Goal: Answer question/provide support: Share knowledge or assist other users

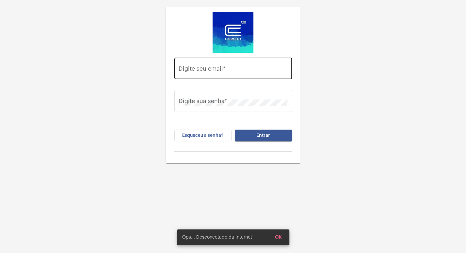
click at [248, 64] on div "Digite seu email *" at bounding box center [232, 67] width 109 height 23
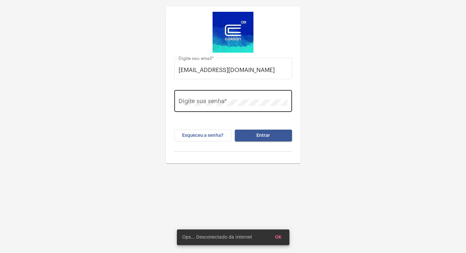
click at [226, 110] on div "Digite sua senha *" at bounding box center [232, 100] width 109 height 23
click at [221, 106] on div "Digite sua senha *" at bounding box center [232, 100] width 109 height 23
click at [235, 129] on button "Entrar" at bounding box center [263, 135] width 57 height 12
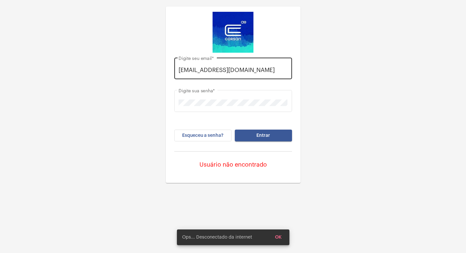
click at [211, 75] on div "[EMAIL_ADDRESS][DOMAIN_NAME] Digite seu email *" at bounding box center [232, 67] width 109 height 23
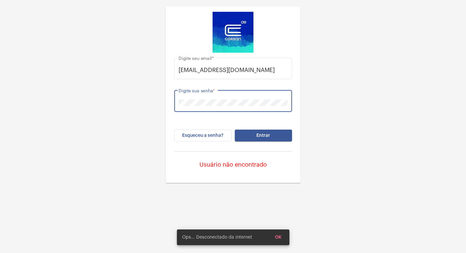
click at [181, 111] on div "Digite sua senha *" at bounding box center [232, 100] width 109 height 23
click at [235, 129] on button "Entrar" at bounding box center [263, 135] width 57 height 12
click at [217, 70] on input "[EMAIL_ADDRESS][DOMAIN_NAME]" at bounding box center [232, 70] width 109 height 7
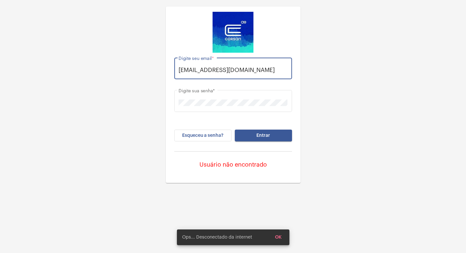
click at [217, 70] on input "[EMAIL_ADDRESS][DOMAIN_NAME]" at bounding box center [232, 70] width 109 height 7
click at [195, 70] on input "[EMAIL_ADDRESS][DOMAIN_NAME]" at bounding box center [232, 70] width 109 height 7
type input "[EMAIL_ADDRESS][DOMAIN_NAME]"
click at [261, 138] on button "Entrar" at bounding box center [263, 135] width 57 height 12
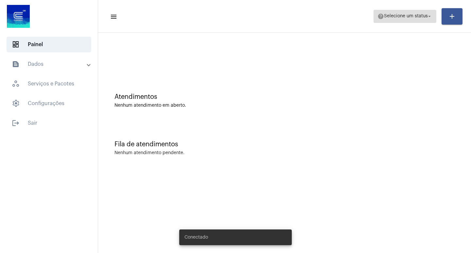
click at [407, 16] on span "Selecione um status" at bounding box center [406, 16] width 44 height 5
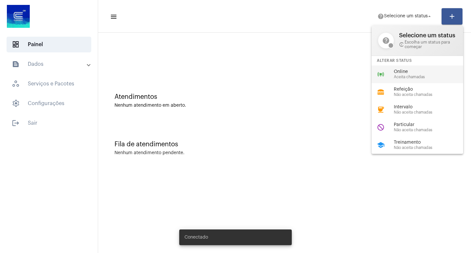
click at [405, 76] on span "Aceita chamadas" at bounding box center [430, 77] width 75 height 4
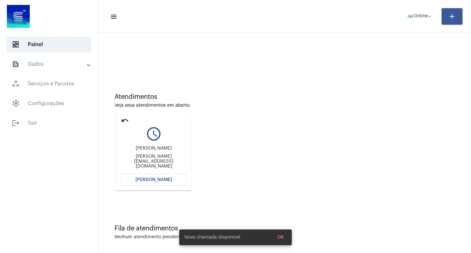
click at [179, 182] on button "[PERSON_NAME]" at bounding box center [153, 180] width 65 height 12
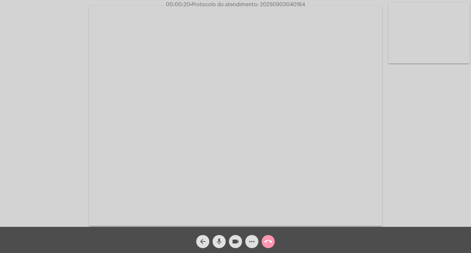
click at [221, 239] on mat-icon "mic" at bounding box center [219, 241] width 8 height 8
click at [233, 239] on mat-icon "videocam" at bounding box center [235, 241] width 8 height 8
click at [233, 239] on mat-icon "videocam_off" at bounding box center [235, 241] width 8 height 8
click at [218, 243] on mat-icon "mic_off" at bounding box center [219, 241] width 8 height 8
click at [279, 0] on div "Acessando Câmera e Microfone..." at bounding box center [235, 113] width 471 height 226
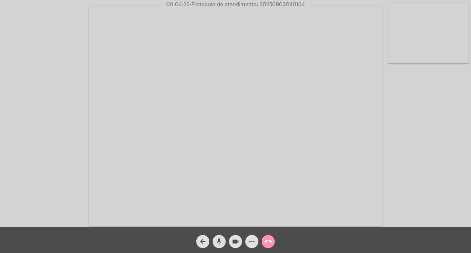
click at [279, 0] on div "Acessando Câmera e Microfone..." at bounding box center [235, 113] width 471 height 226
click at [267, 5] on span "• Protocolo do atendimento: 20250903040164" at bounding box center [247, 4] width 115 height 5
click at [271, 235] on span "call_end" at bounding box center [268, 241] width 8 height 13
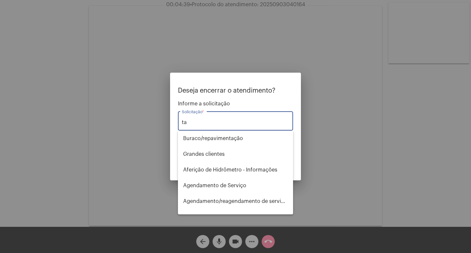
type input "t"
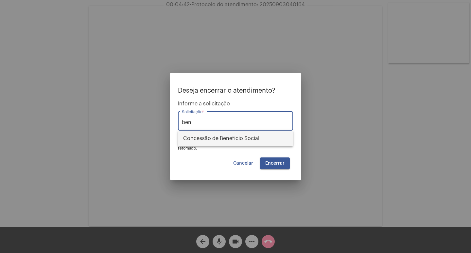
click at [202, 140] on span "Concessão de Benefício Social" at bounding box center [235, 138] width 105 height 16
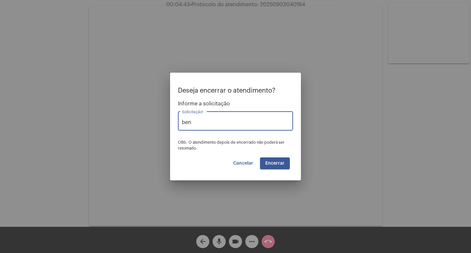
type input "Concessão de Benefício Social"
click at [276, 160] on button "Encerrar" at bounding box center [275, 163] width 30 height 12
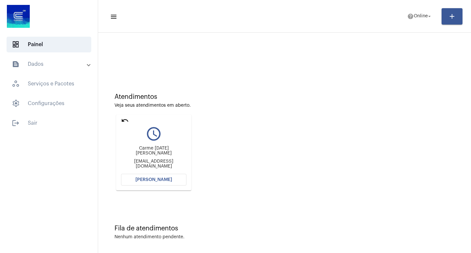
click at [174, 183] on button "[PERSON_NAME]" at bounding box center [153, 180] width 65 height 12
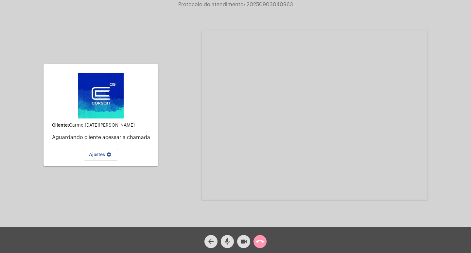
click at [255, 237] on button "call_end" at bounding box center [259, 241] width 13 height 13
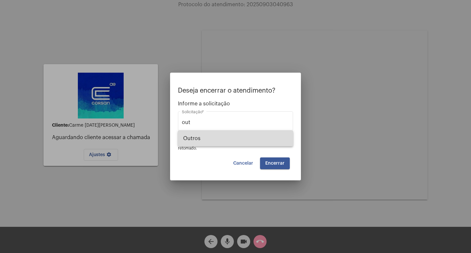
click at [220, 132] on span "Outros" at bounding box center [235, 138] width 105 height 16
type input "Outros"
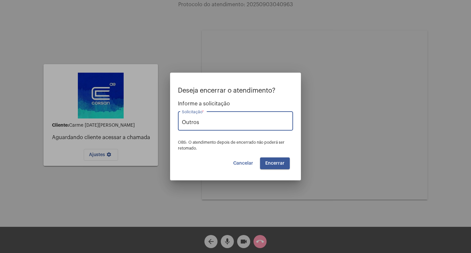
click at [283, 165] on span "Encerrar" at bounding box center [274, 163] width 19 height 5
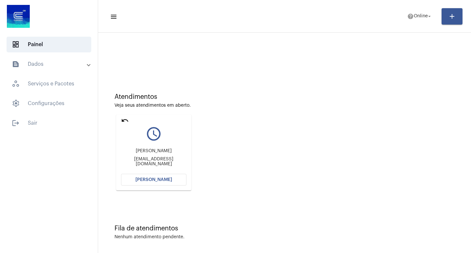
click at [228, 112] on div "Atendimentos Veja seus atendimentos em aberto. undo query_builder Vanessa [EMAI…" at bounding box center [284, 139] width 366 height 131
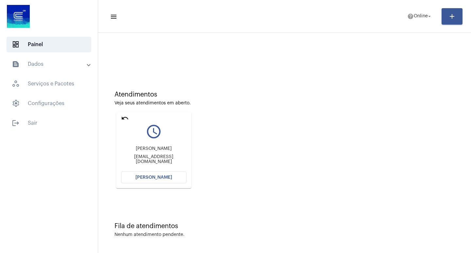
scroll to position [3, 0]
click at [177, 175] on button "[PERSON_NAME]" at bounding box center [153, 177] width 65 height 12
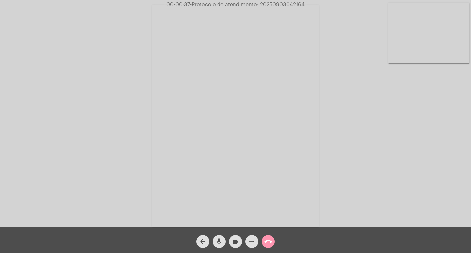
click at [253, 242] on mat-icon "more_horiz" at bounding box center [252, 241] width 8 height 8
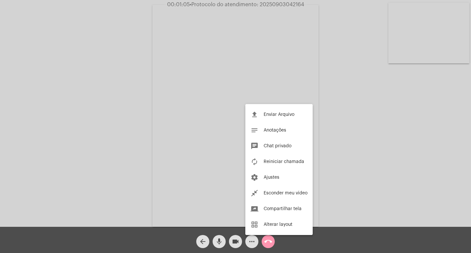
click at [342, 84] on div at bounding box center [235, 126] width 471 height 253
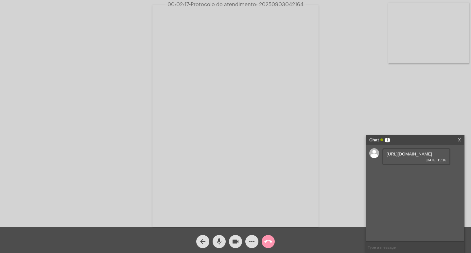
click at [405, 156] on link "[URL][DOMAIN_NAME]" at bounding box center [408, 153] width 45 height 5
click at [282, 6] on span "• Protocolo do atendimento: 20250903042164" at bounding box center [247, 4] width 114 height 5
click at [271, 244] on mat-icon "call_end" at bounding box center [268, 241] width 8 height 8
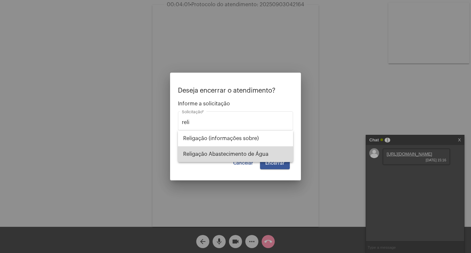
click at [240, 153] on span "Religação Abastecimento de Água" at bounding box center [235, 154] width 105 height 16
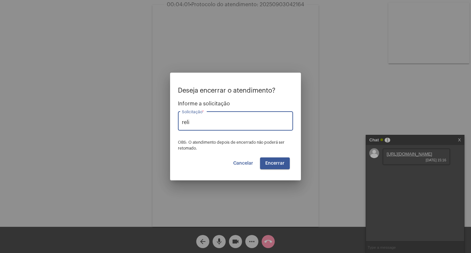
type input "Religação Abastecimento de Água"
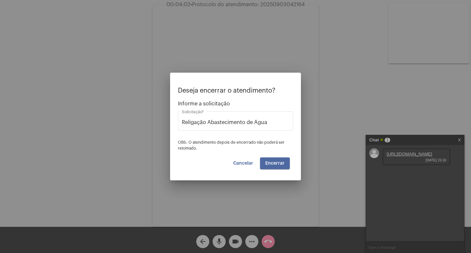
click at [279, 161] on span "Encerrar" at bounding box center [274, 163] width 19 height 5
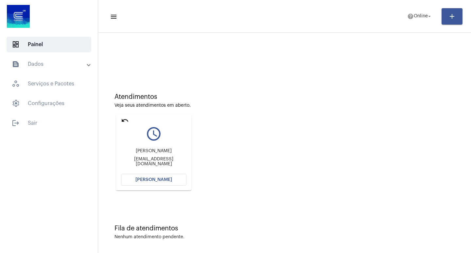
click at [151, 181] on span "[PERSON_NAME]" at bounding box center [153, 179] width 37 height 5
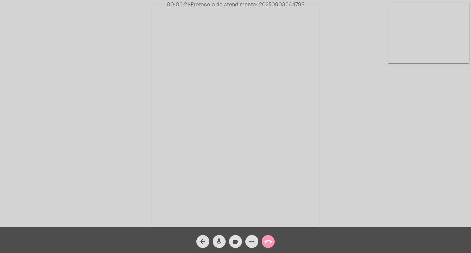
click at [275, 5] on span "• Protocolo do atendimento: 20250903044799" at bounding box center [246, 4] width 115 height 5
click at [268, 242] on mat-icon "call_end" at bounding box center [268, 241] width 8 height 8
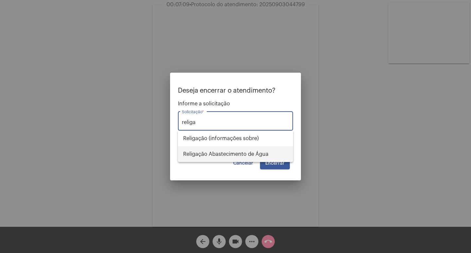
click at [238, 158] on span "Religação Abastecimento de Água" at bounding box center [235, 154] width 105 height 16
type input "Religação Abastecimento de Água"
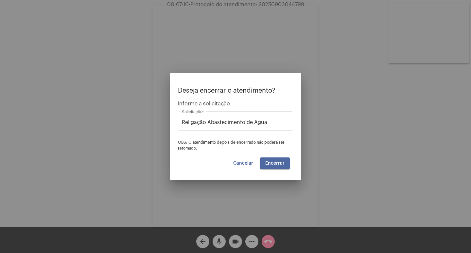
click at [277, 162] on span "Encerrar" at bounding box center [274, 163] width 19 height 5
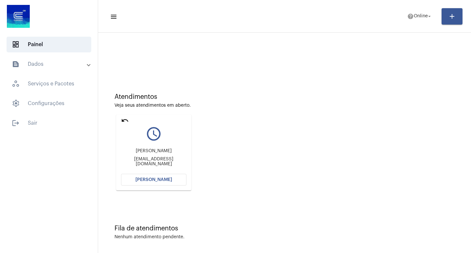
scroll to position [3, 0]
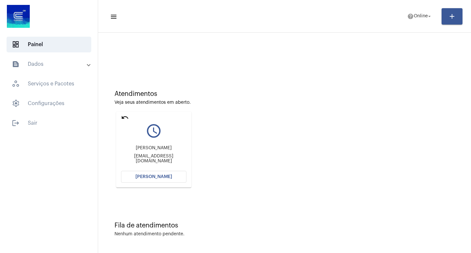
click at [162, 175] on span "[PERSON_NAME]" at bounding box center [153, 176] width 37 height 5
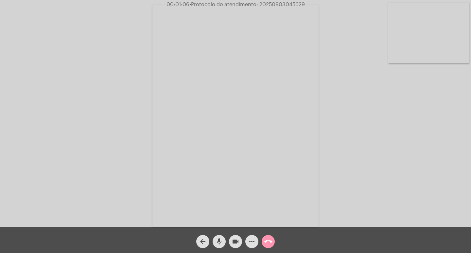
click at [252, 240] on mat-icon "more_horiz" at bounding box center [252, 241] width 8 height 8
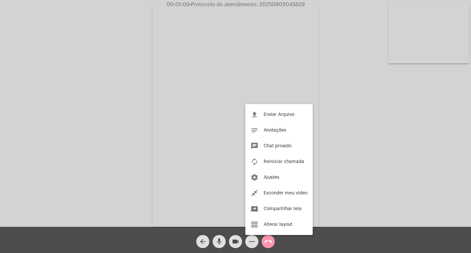
click at [118, 209] on div at bounding box center [235, 126] width 471 height 253
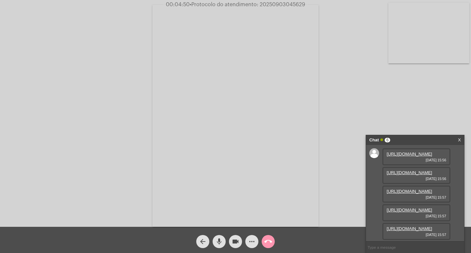
click at [401, 154] on link "[URL][DOMAIN_NAME]" at bounding box center [408, 153] width 45 height 5
click at [421, 175] on link "[URL][DOMAIN_NAME]" at bounding box center [408, 172] width 45 height 5
click at [403, 193] on link "[URL][DOMAIN_NAME]" at bounding box center [408, 191] width 45 height 5
click at [407, 207] on link "[URL][DOMAIN_NAME]" at bounding box center [408, 209] width 45 height 5
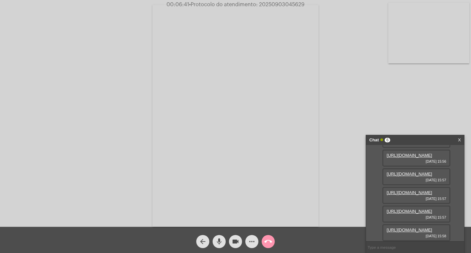
click at [413, 208] on link "[URL][DOMAIN_NAME]" at bounding box center [408, 210] width 45 height 5
click at [414, 227] on link "[URL][DOMAIN_NAME]" at bounding box center [408, 229] width 45 height 5
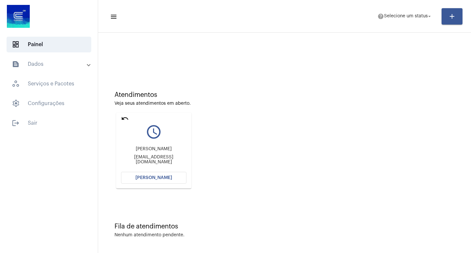
scroll to position [3, 0]
click at [160, 175] on span "[PERSON_NAME]" at bounding box center [153, 176] width 37 height 5
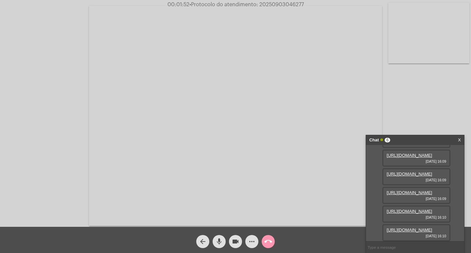
scroll to position [106, 0]
click at [297, 6] on span "• Protocolo do atendimento: 20250903046277" at bounding box center [247, 4] width 114 height 5
copy span "20250903046277"
click at [444, 140] on div "Chat 6" at bounding box center [408, 140] width 78 height 10
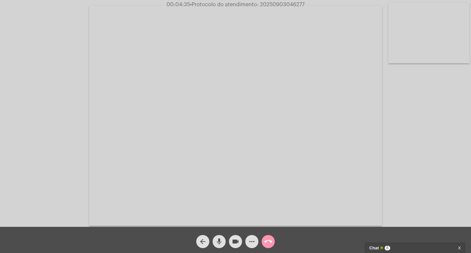
click at [271, 242] on mat-icon "call_end" at bounding box center [268, 241] width 8 height 8
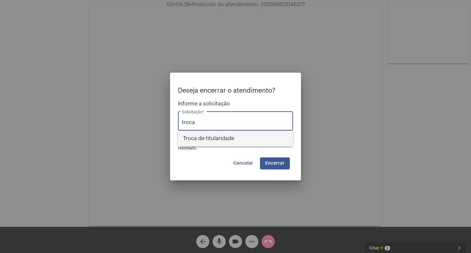
click at [226, 145] on span "Troca de titularidade" at bounding box center [235, 138] width 105 height 16
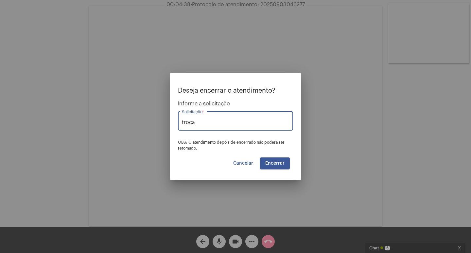
type input "Troca de titularidade"
click at [273, 161] on span "Encerrar" at bounding box center [274, 163] width 19 height 5
